Goal: Information Seeking & Learning: Learn about a topic

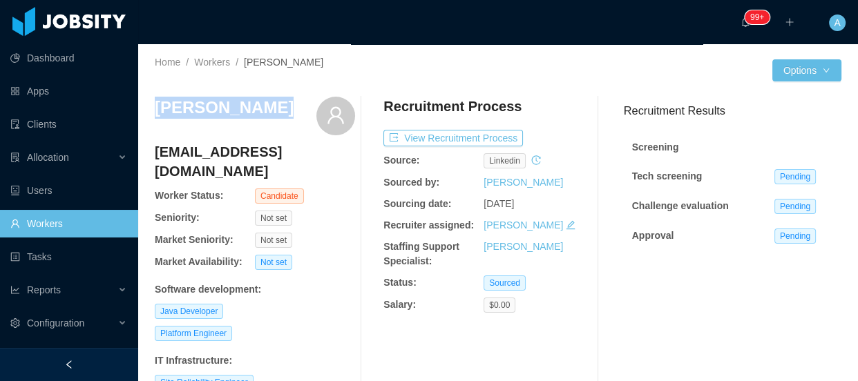
drag, startPoint x: 155, startPoint y: 105, endPoint x: 265, endPoint y: 98, distance: 110.7
click at [265, 98] on div "[PERSON_NAME]" at bounding box center [255, 116] width 200 height 39
copy h3 "[PERSON_NAME]"
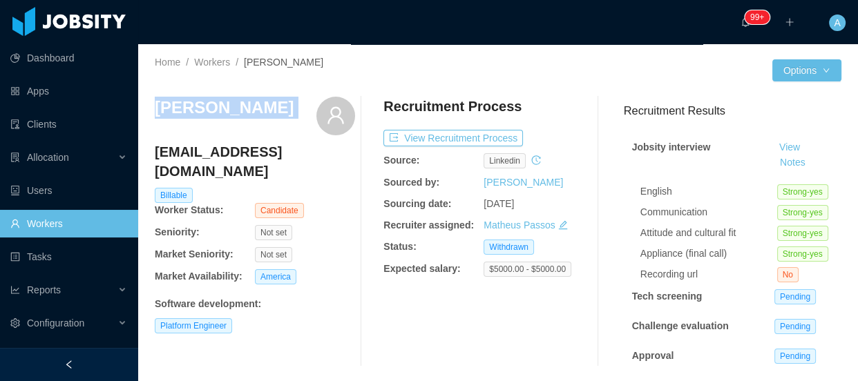
drag, startPoint x: 156, startPoint y: 105, endPoint x: 324, endPoint y: 104, distance: 167.9
click at [324, 104] on div "[PERSON_NAME]" at bounding box center [255, 116] width 200 height 39
copy div "[PERSON_NAME]"
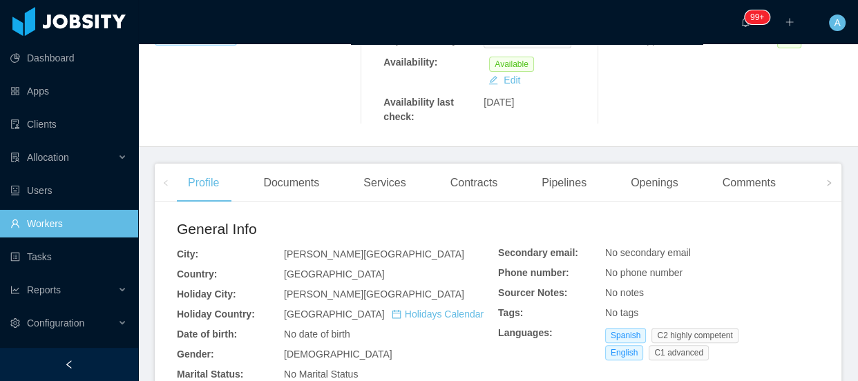
scroll to position [314, 0]
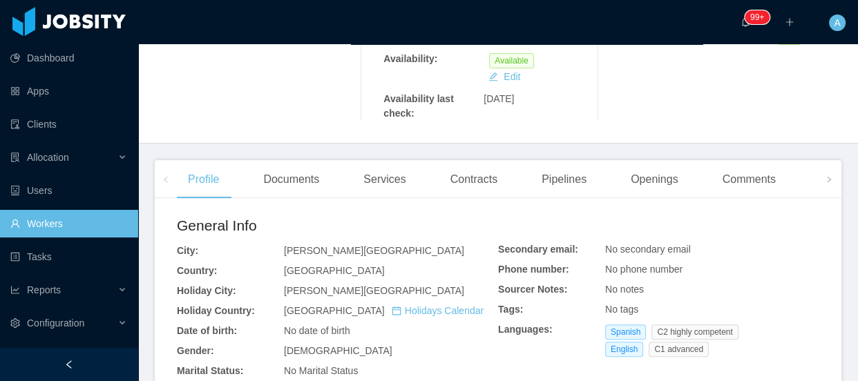
click at [809, 162] on div "Experience" at bounding box center [847, 179] width 77 height 39
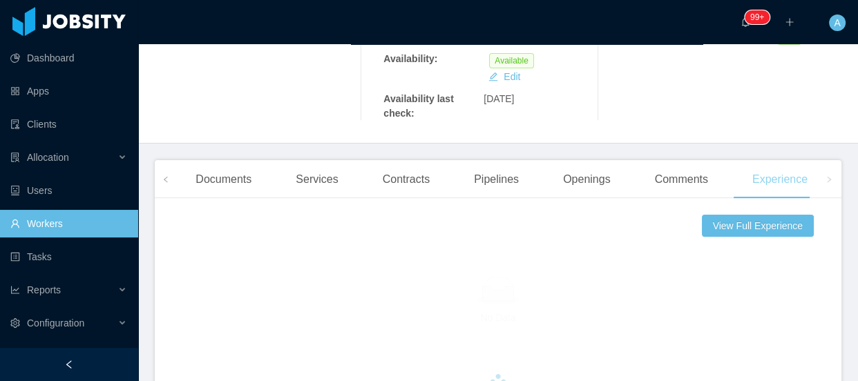
click at [801, 171] on div "Experience" at bounding box center [779, 179] width 77 height 39
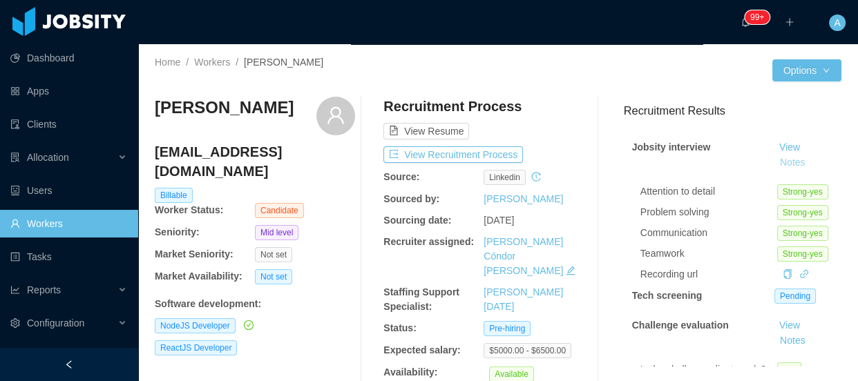
click at [776, 166] on button "Notes" at bounding box center [792, 163] width 37 height 17
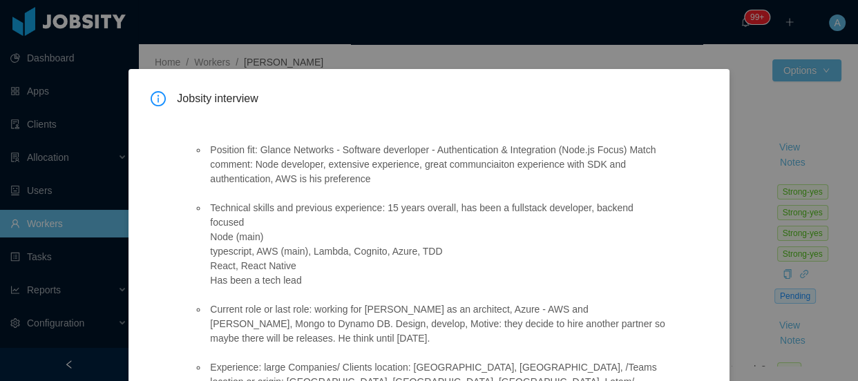
click at [722, 283] on div "Jobsity interview Position fit: Glance Networks - Software deverloper - Authent…" at bounding box center [429, 190] width 858 height 381
click at [728, 217] on div "Jobsity interview Position fit: Glance Networks - Software deverloper - Authent…" at bounding box center [429, 190] width 858 height 381
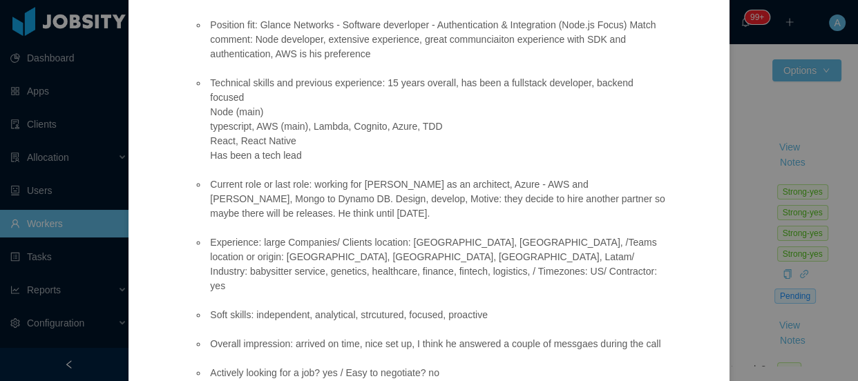
click at [750, 229] on div "Jobsity interview Position fit: Glance Networks - Software deverloper - Authent…" at bounding box center [429, 190] width 858 height 381
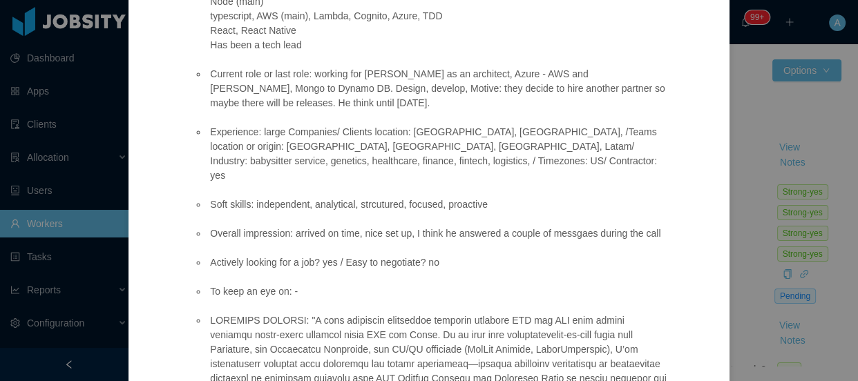
scroll to position [439, 0]
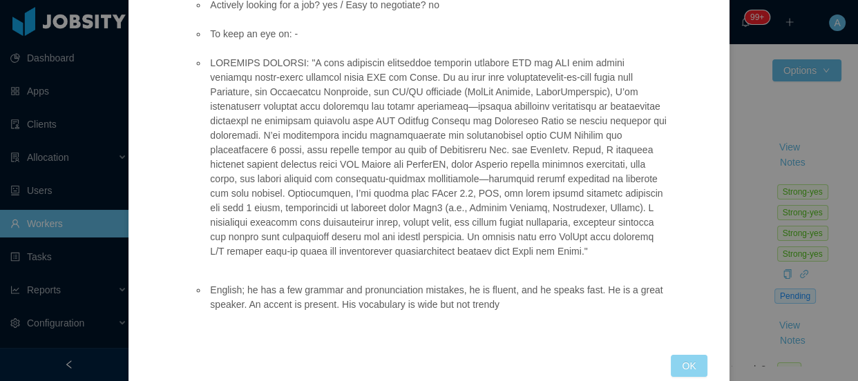
click at [679, 355] on button "OK" at bounding box center [689, 366] width 36 height 22
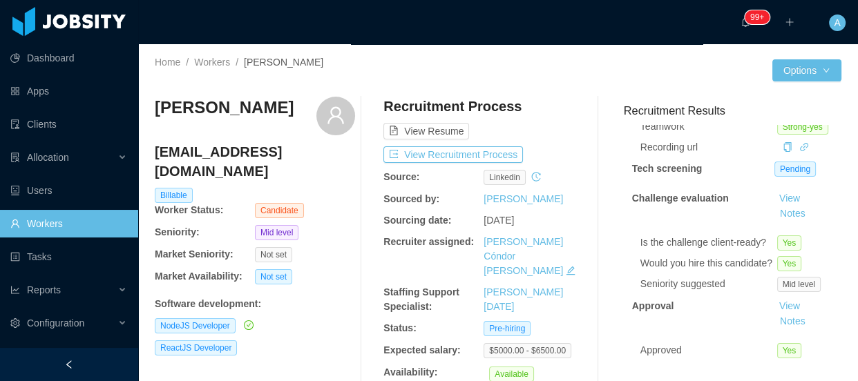
scroll to position [154, 0]
click at [785, 206] on button "Notes" at bounding box center [792, 214] width 37 height 17
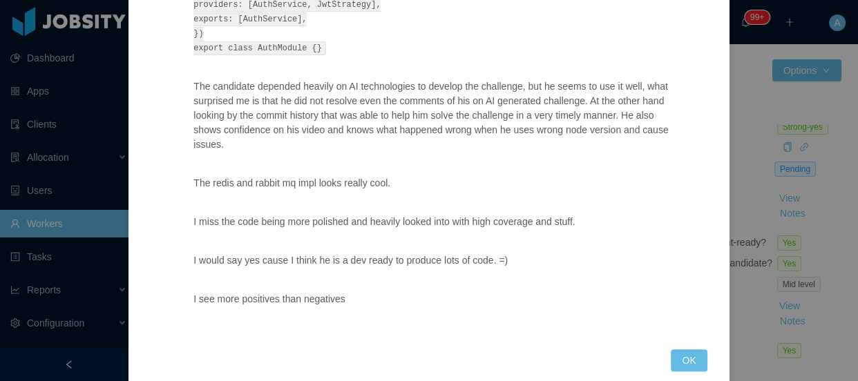
scroll to position [314, 0]
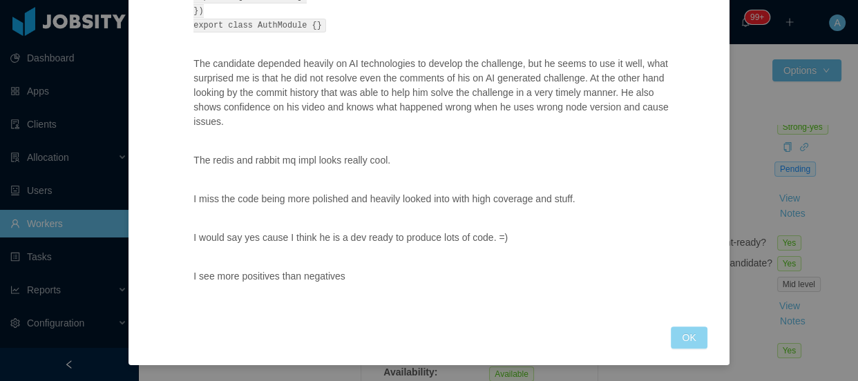
click at [676, 342] on button "OK" at bounding box center [689, 338] width 36 height 22
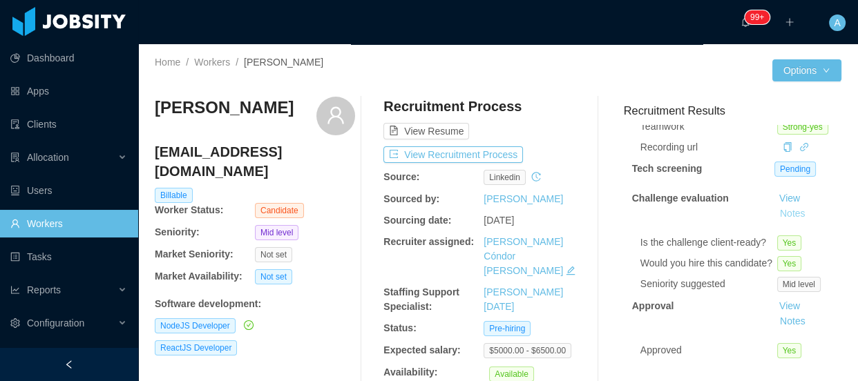
scroll to position [245, 0]
click at [775, 206] on button "Notes" at bounding box center [792, 214] width 37 height 17
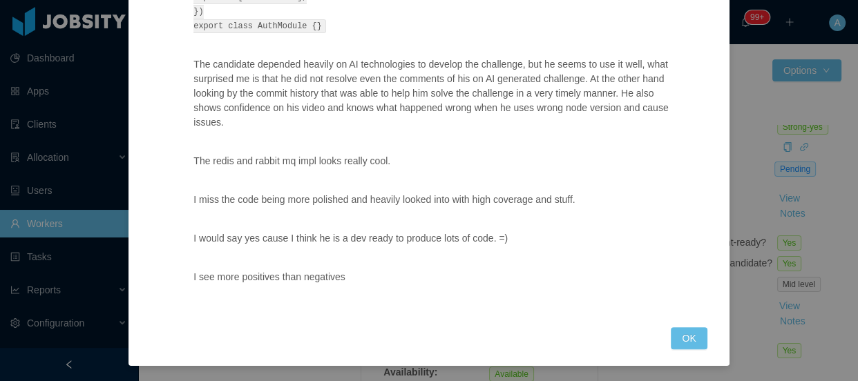
scroll to position [314, 0]
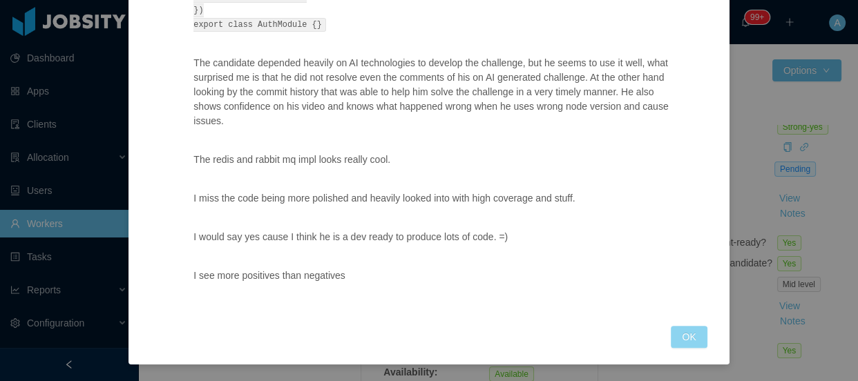
click at [690, 329] on button "OK" at bounding box center [689, 337] width 36 height 22
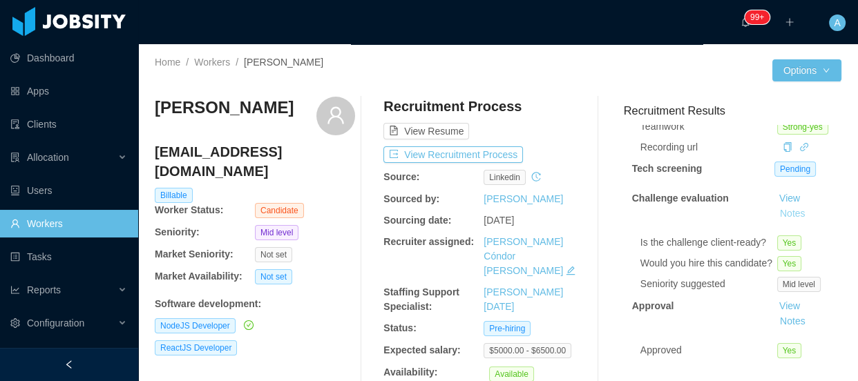
scroll to position [245, 0]
click at [774, 317] on button "Notes" at bounding box center [792, 322] width 37 height 17
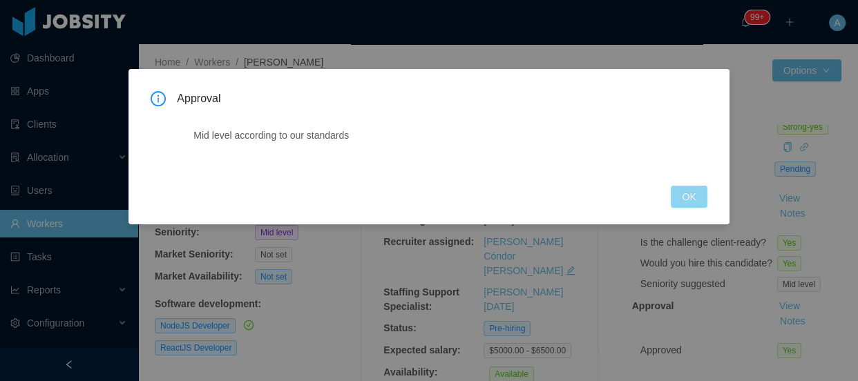
click at [698, 202] on button "OK" at bounding box center [689, 197] width 36 height 22
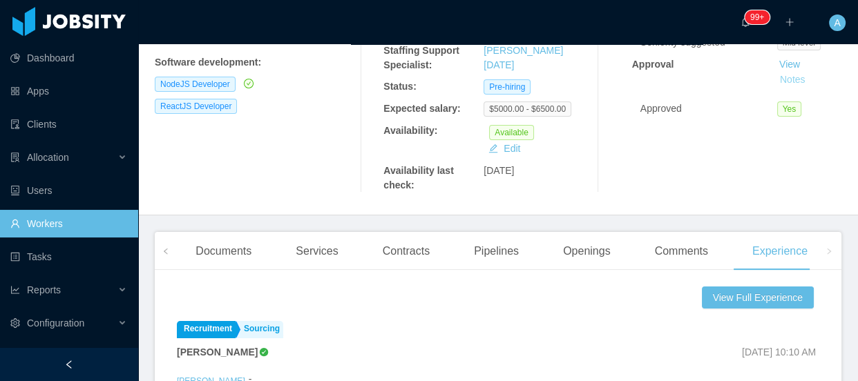
scroll to position [251, 0]
